Goal: Task Accomplishment & Management: Manage account settings

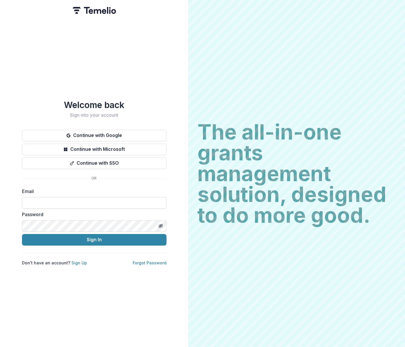
click at [59, 202] on input at bounding box center [94, 203] width 144 height 12
type input "**********"
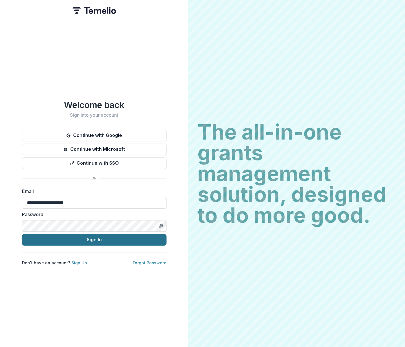
click at [122, 238] on button "Sign In" at bounding box center [94, 240] width 144 height 12
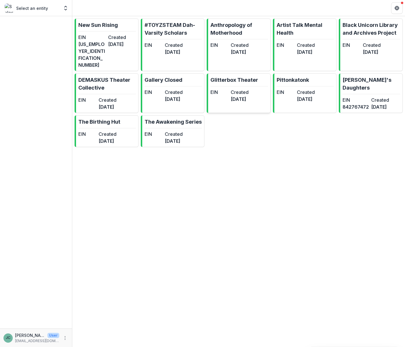
click at [238, 76] on p "Glitterbox Theater" at bounding box center [234, 80] width 48 height 8
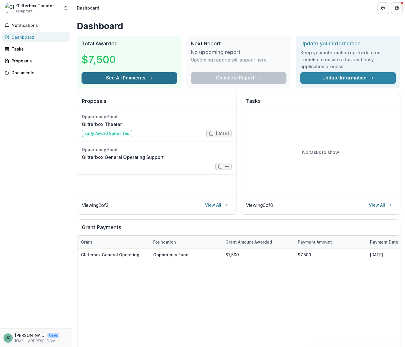
click at [127, 79] on button "See All Payments" at bounding box center [128, 78] width 95 height 12
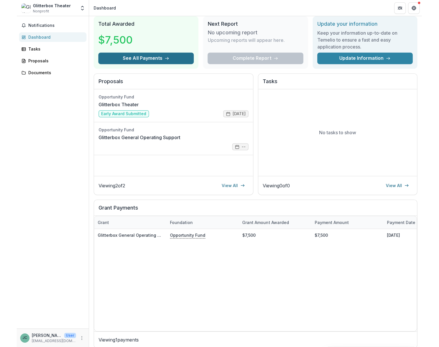
scroll to position [21, 0]
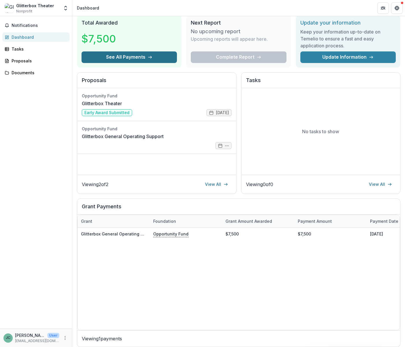
click at [154, 56] on button "See All Payments" at bounding box center [128, 57] width 95 height 12
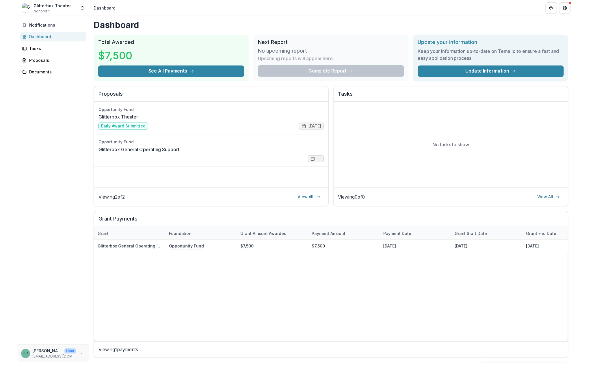
scroll to position [0, 0]
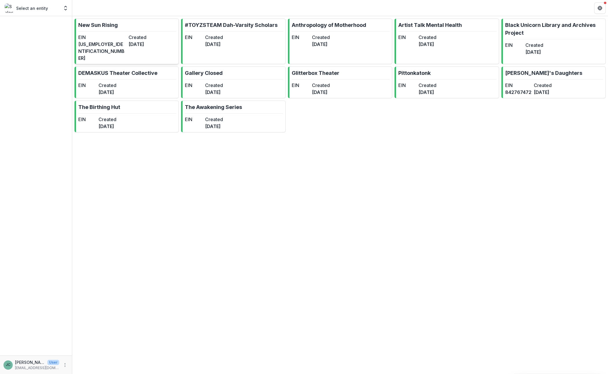
click at [128, 37] on dt "Created" at bounding box center [152, 37] width 48 height 7
click at [66, 6] on icon "Open entity switcher" at bounding box center [66, 8] width 6 height 6
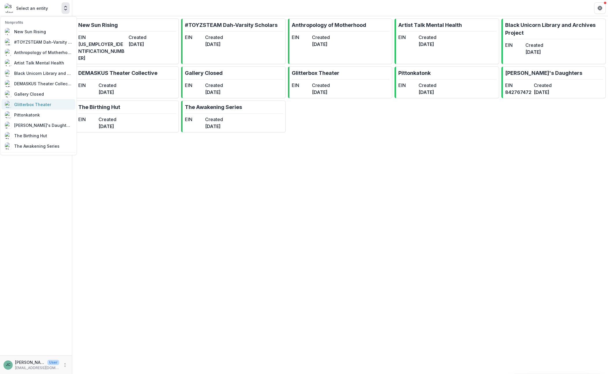
click at [35, 102] on div "Glitterbox Theater" at bounding box center [32, 104] width 37 height 6
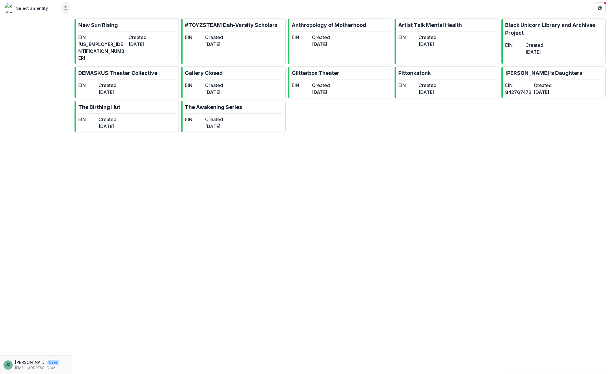
click at [64, 7] on polyline "Open entity switcher" at bounding box center [65, 6] width 2 height 1
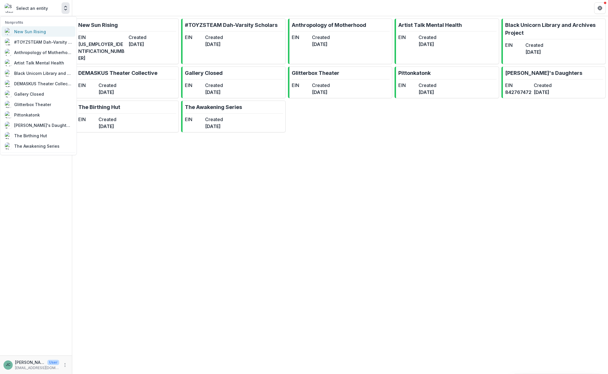
click at [46, 29] on div "New Sun Rising" at bounding box center [38, 31] width 67 height 7
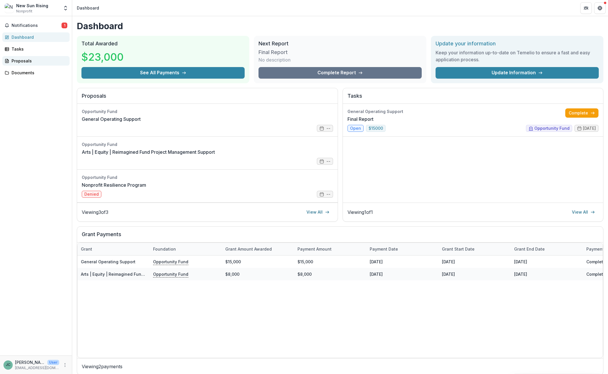
click at [25, 63] on div "Proposals" at bounding box center [38, 61] width 53 height 6
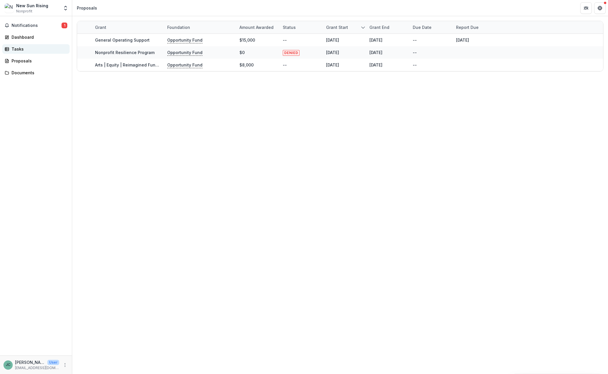
click at [21, 50] on div "Tasks" at bounding box center [38, 49] width 53 height 6
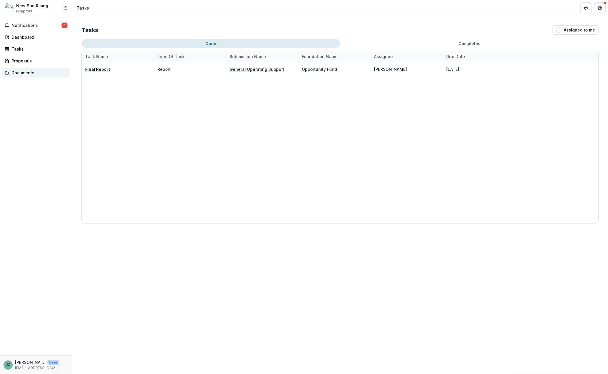
click at [23, 72] on div "Documents" at bounding box center [38, 73] width 53 height 6
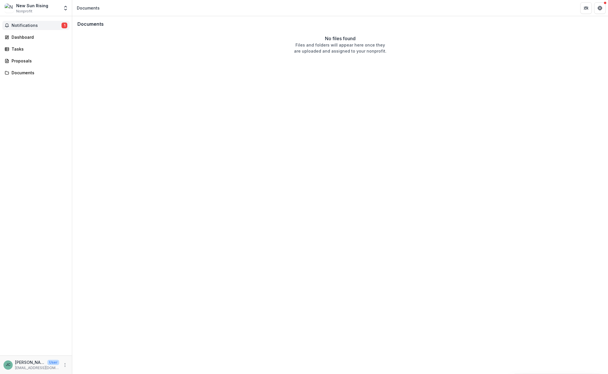
click at [23, 25] on span "Notifications" at bounding box center [37, 25] width 50 height 5
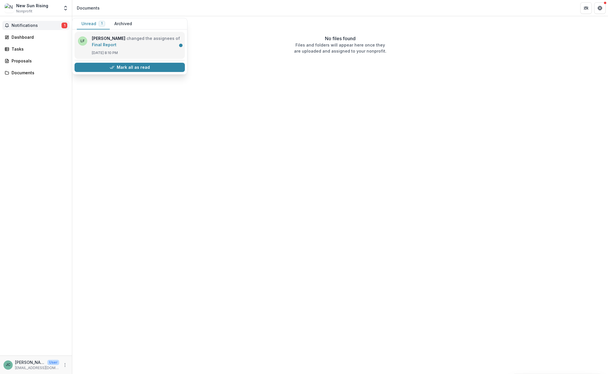
click at [101, 47] on link "Final Report" at bounding box center [104, 44] width 25 height 5
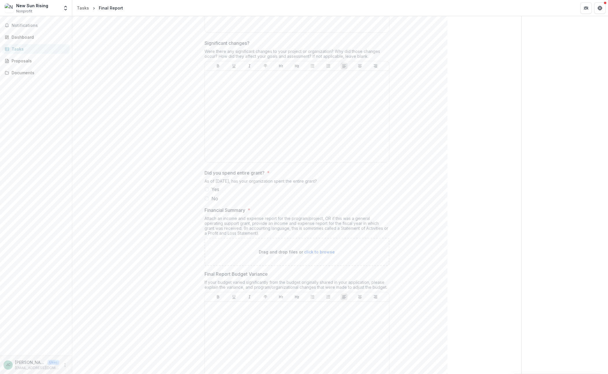
scroll to position [478, 0]
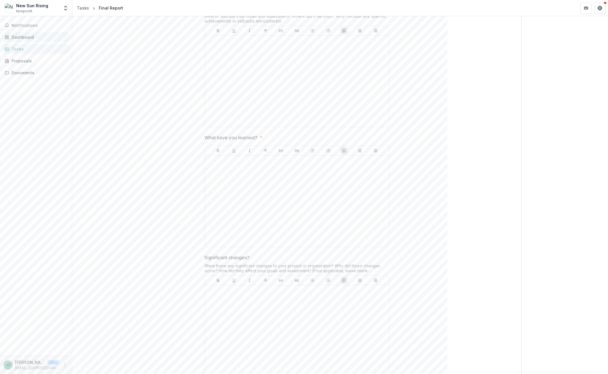
click at [23, 37] on div "Dashboard" at bounding box center [38, 37] width 53 height 6
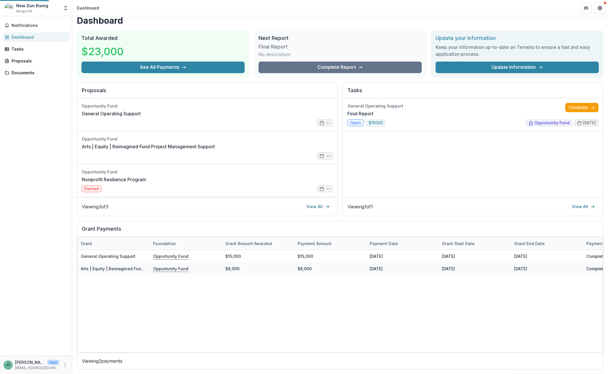
scroll to position [5, 0]
click at [29, 27] on span "Notifications" at bounding box center [40, 25] width 56 height 5
click at [27, 73] on div "Documents" at bounding box center [38, 73] width 53 height 6
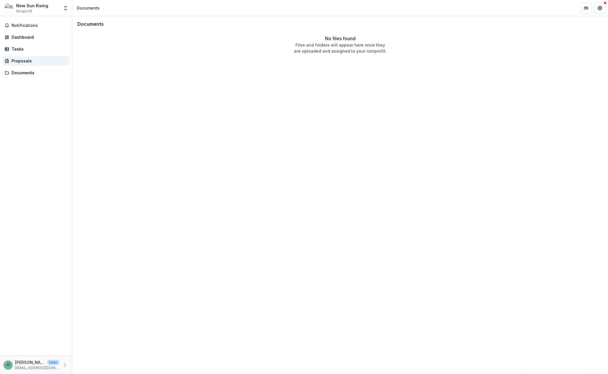
click at [23, 59] on div "Proposals" at bounding box center [38, 61] width 53 height 6
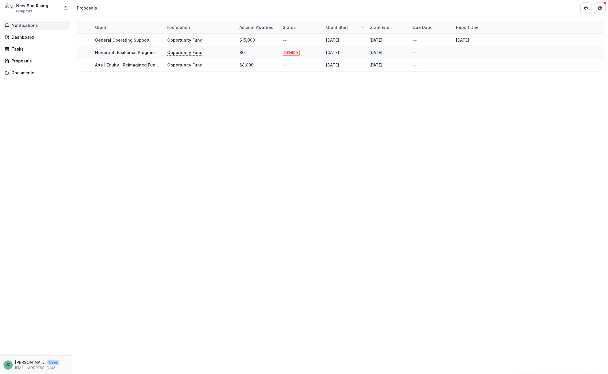
click at [25, 24] on span "Notifications" at bounding box center [40, 25] width 56 height 5
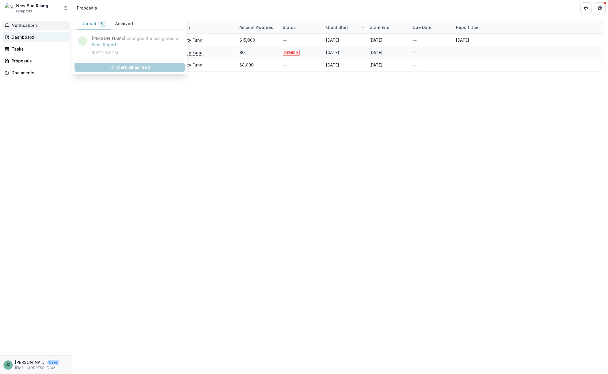
click at [21, 34] on div "Dashboard" at bounding box center [38, 37] width 53 height 6
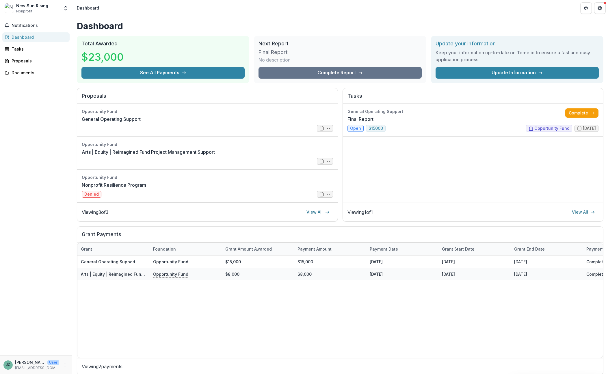
scroll to position [5, 0]
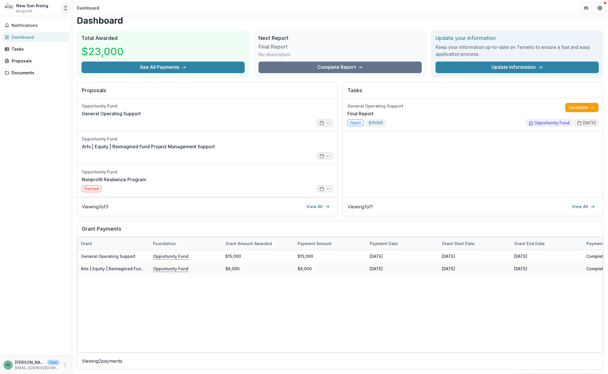
click at [65, 9] on icon "Open entity switcher" at bounding box center [66, 8] width 6 height 6
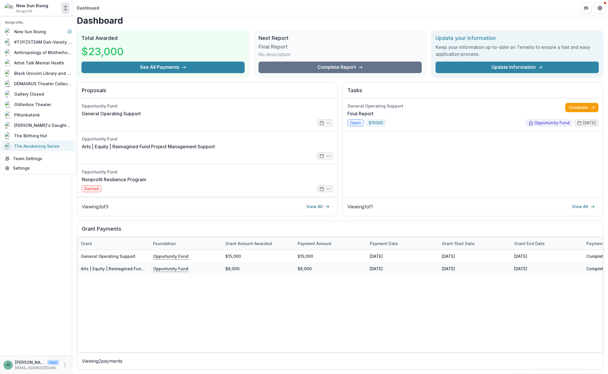
click at [38, 145] on div "The Awakening Series" at bounding box center [36, 146] width 45 height 6
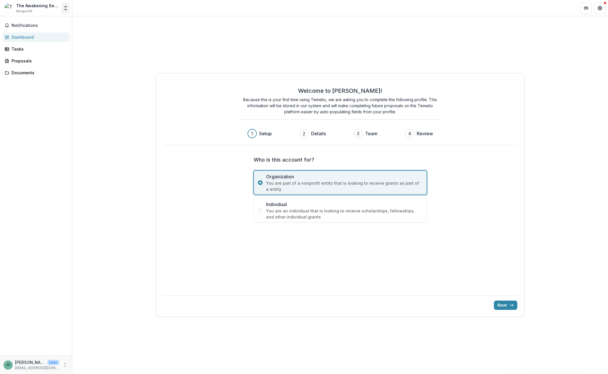
click at [63, 8] on icon "Open entity switcher" at bounding box center [66, 8] width 6 height 6
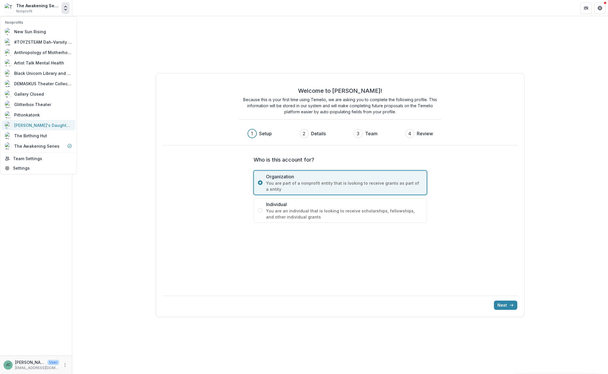
click at [26, 126] on div "[PERSON_NAME]'s Daughters" at bounding box center [43, 125] width 58 height 6
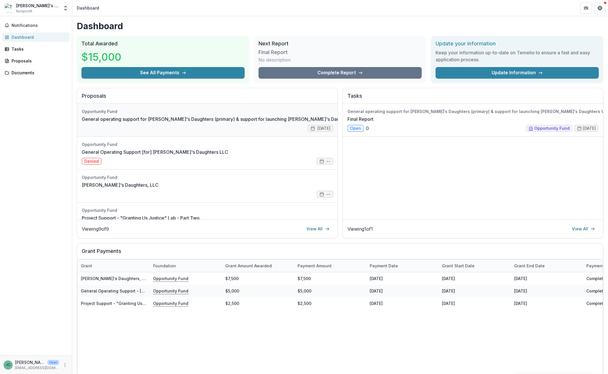
click at [165, 116] on link "General operating support for [PERSON_NAME]'s Daughters (primary) & support for…" at bounding box center [234, 119] width 305 height 7
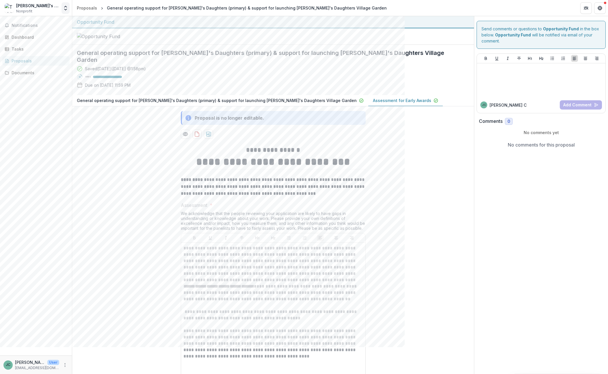
click at [67, 8] on icon "Open entity switcher" at bounding box center [66, 8] width 6 height 6
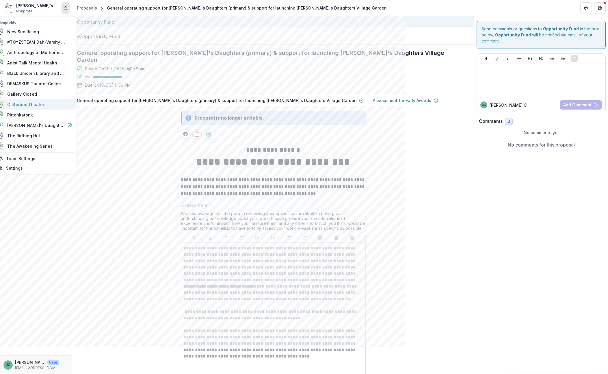
click at [35, 105] on div "Glitterbox Theater" at bounding box center [25, 104] width 37 height 6
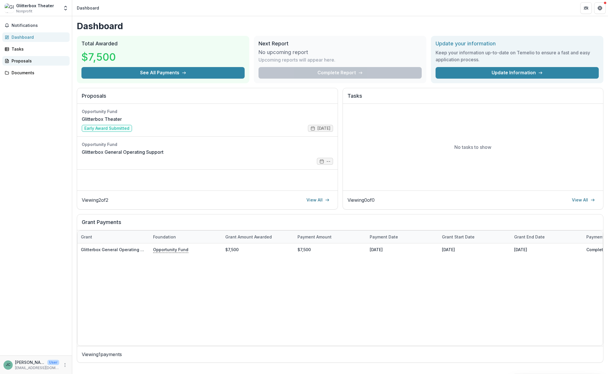
click at [18, 60] on div "Proposals" at bounding box center [38, 61] width 53 height 6
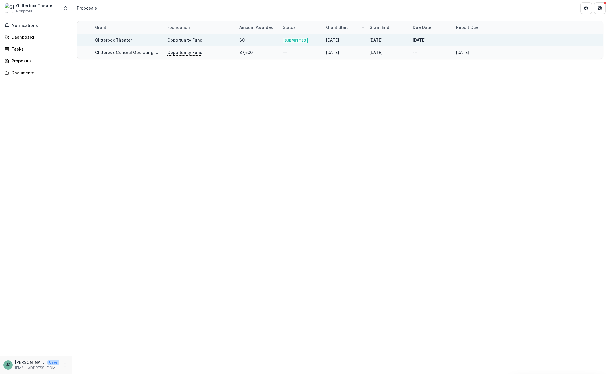
click at [124, 39] on link "Glitterbox Theater" at bounding box center [113, 40] width 37 height 5
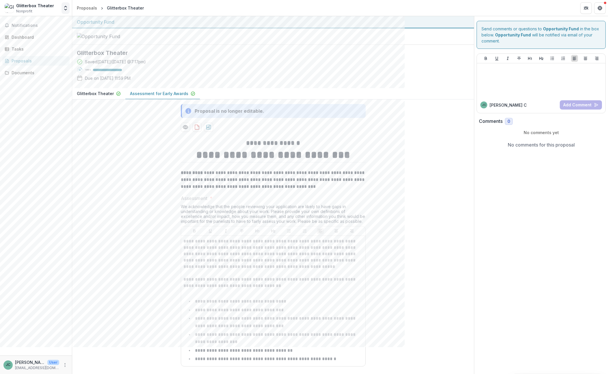
click at [64, 7] on icon "Open entity switcher" at bounding box center [66, 8] width 6 height 6
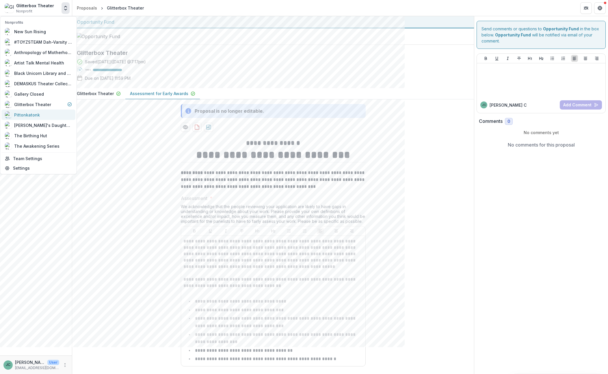
click at [32, 114] on div "Pittonkatonk" at bounding box center [27, 115] width 26 height 6
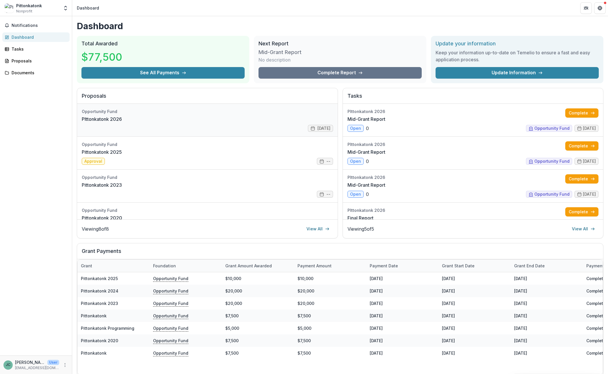
click at [92, 116] on link "PIttonkatonk 2026" at bounding box center [102, 119] width 40 height 7
